Goal: Obtain resource: Download file/media

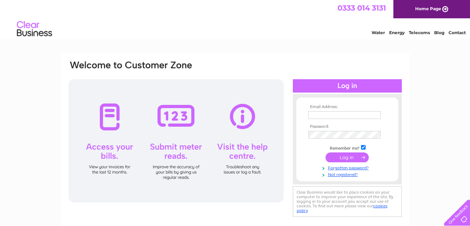
type input "[PERSON_NAME][EMAIL_ADDRESS][PERSON_NAME][DOMAIN_NAME]"
click at [349, 158] on input "submit" at bounding box center [347, 157] width 43 height 10
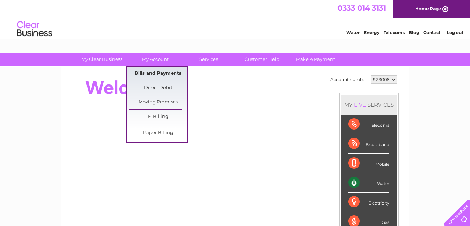
click at [160, 72] on link "Bills and Payments" at bounding box center [158, 73] width 58 height 14
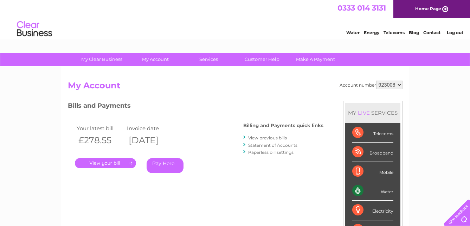
click at [106, 162] on link "." at bounding box center [105, 163] width 61 height 10
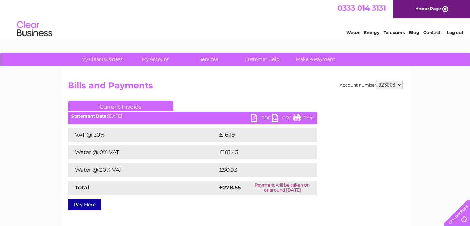
click at [253, 119] on link "PDF" at bounding box center [261, 119] width 21 height 10
click at [452, 31] on link "Log out" at bounding box center [455, 32] width 17 height 5
